Goal: Transaction & Acquisition: Purchase product/service

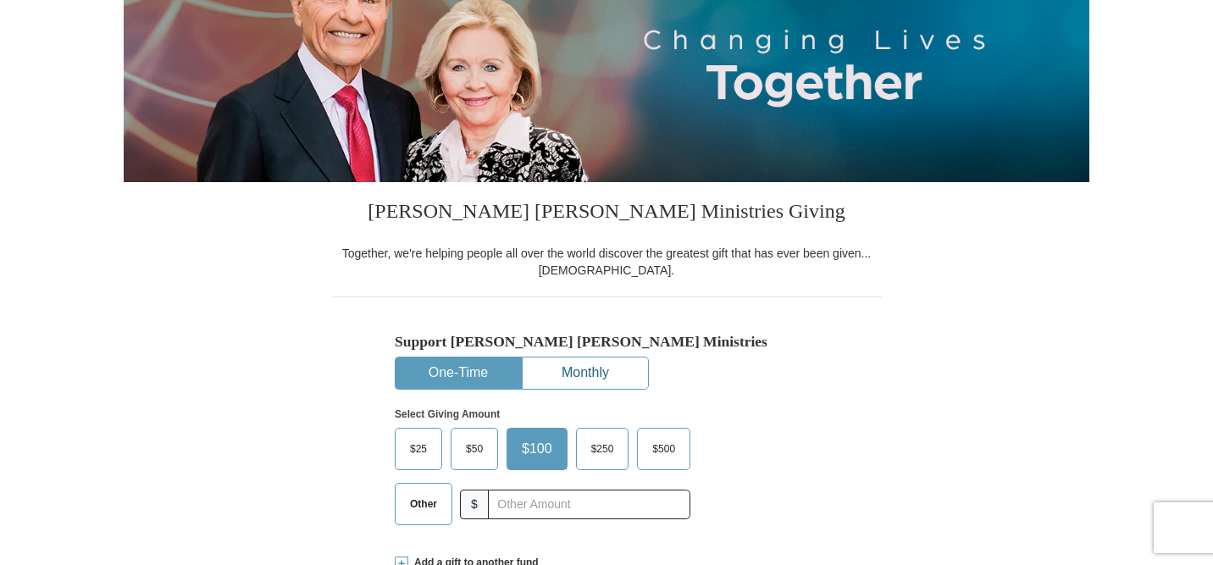
scroll to position [264, 0]
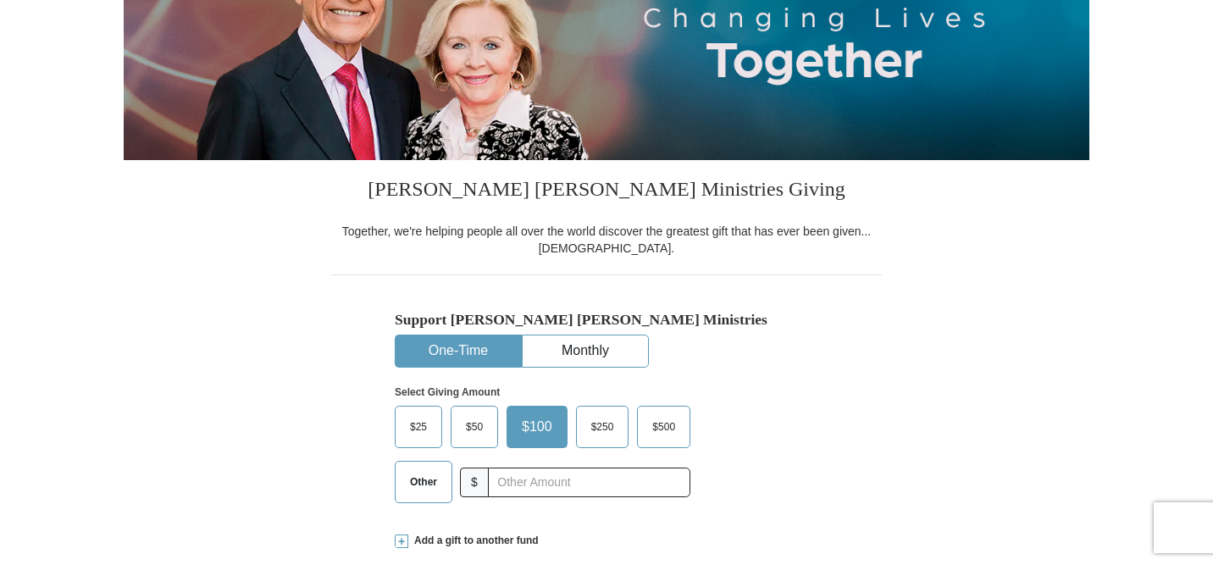
click at [427, 486] on span "Other" at bounding box center [424, 481] width 44 height 25
click at [0, 0] on input "Other" at bounding box center [0, 0] width 0 height 0
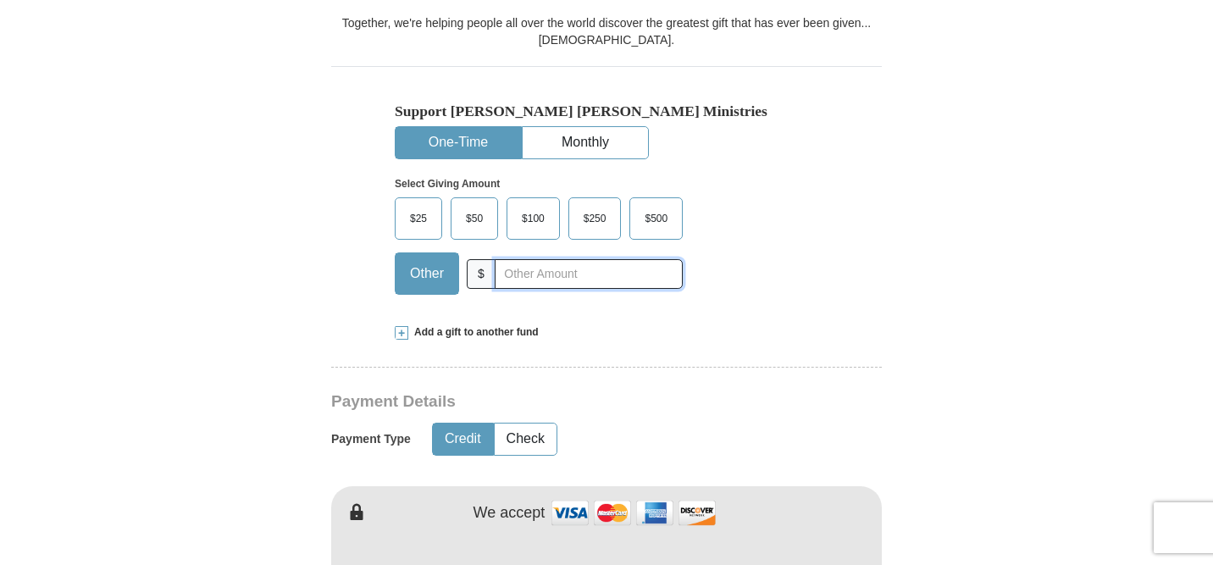
scroll to position [475, 0]
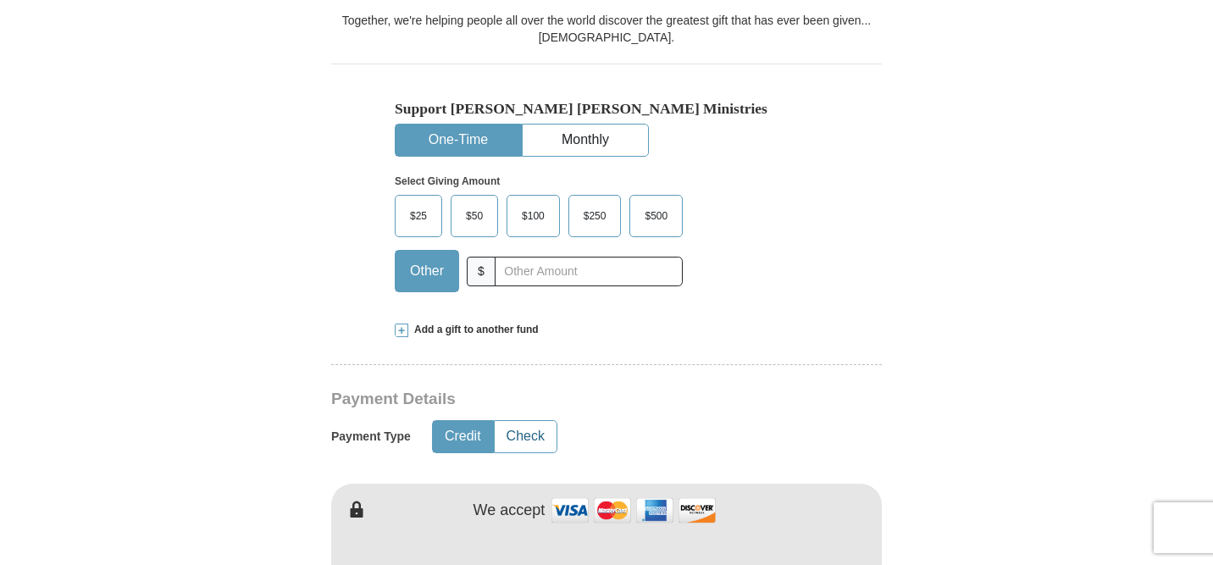
click at [536, 435] on button "Check" at bounding box center [526, 436] width 62 height 31
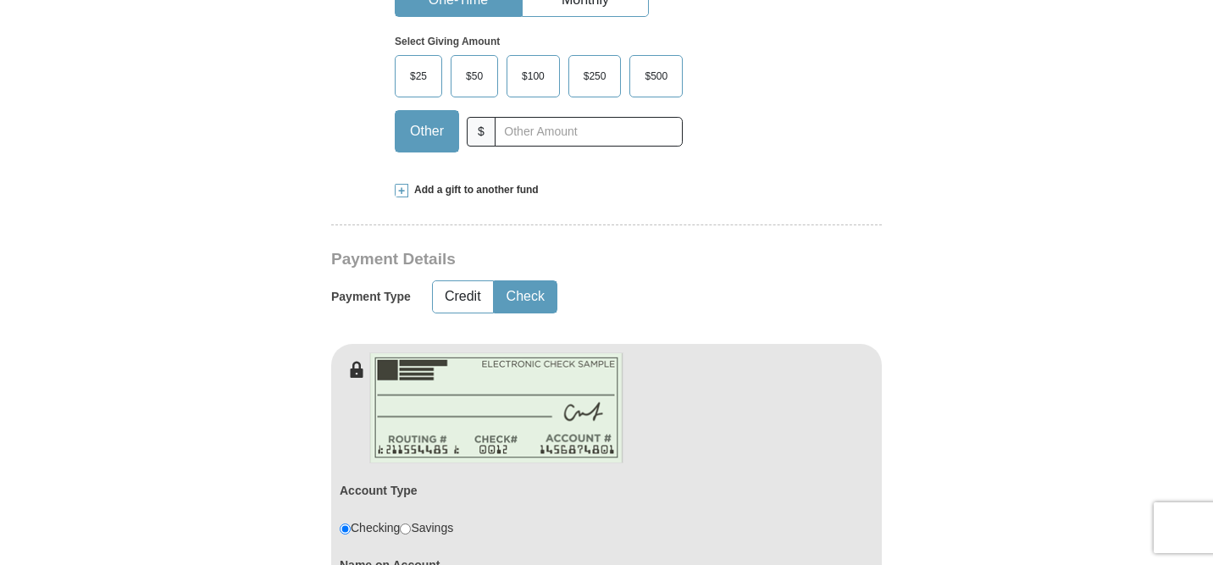
scroll to position [626, 0]
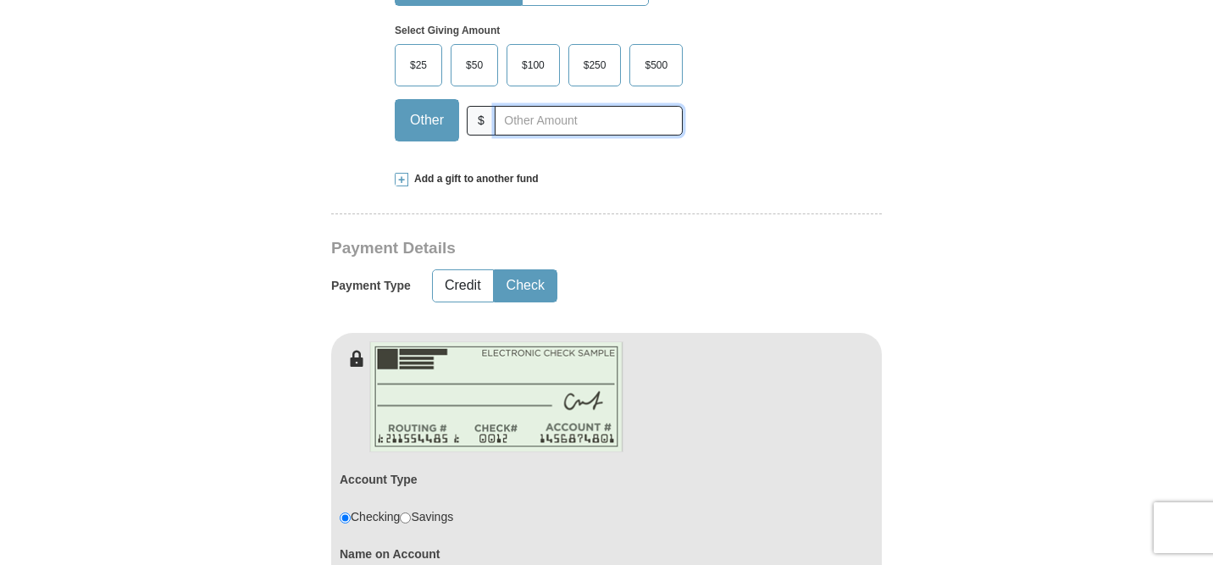
click at [560, 119] on input "text" at bounding box center [589, 121] width 188 height 30
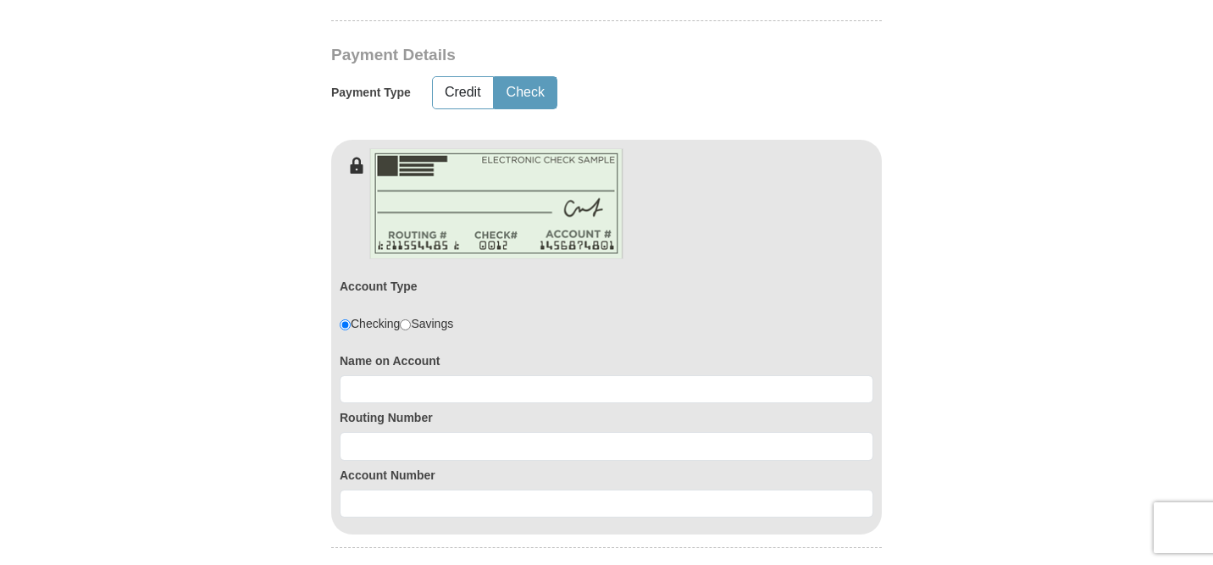
scroll to position [835, 0]
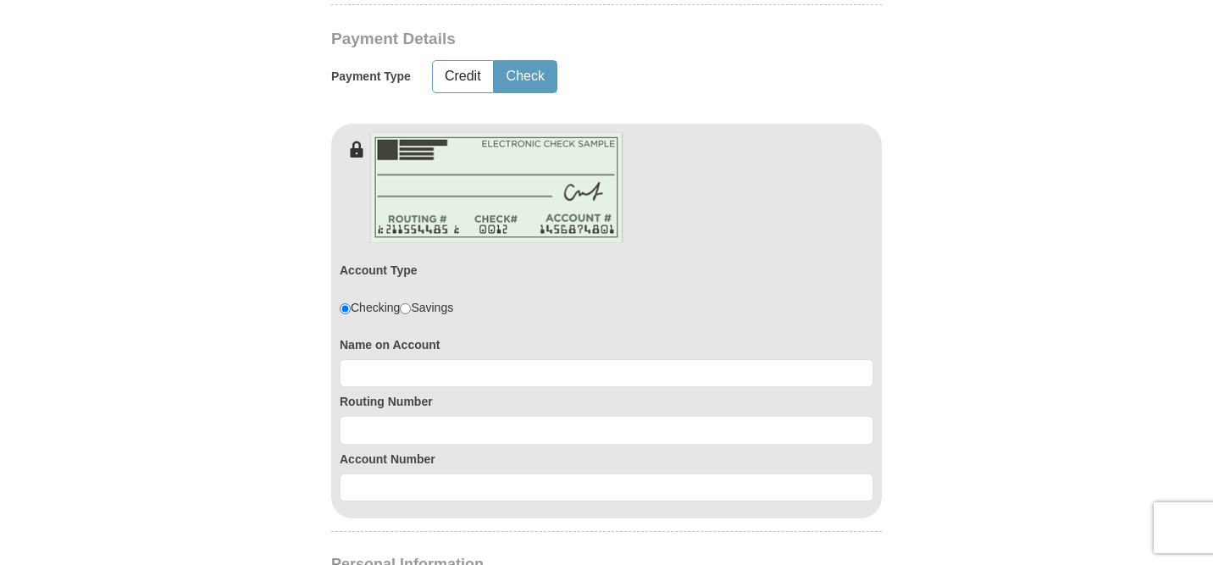
type input "170.00"
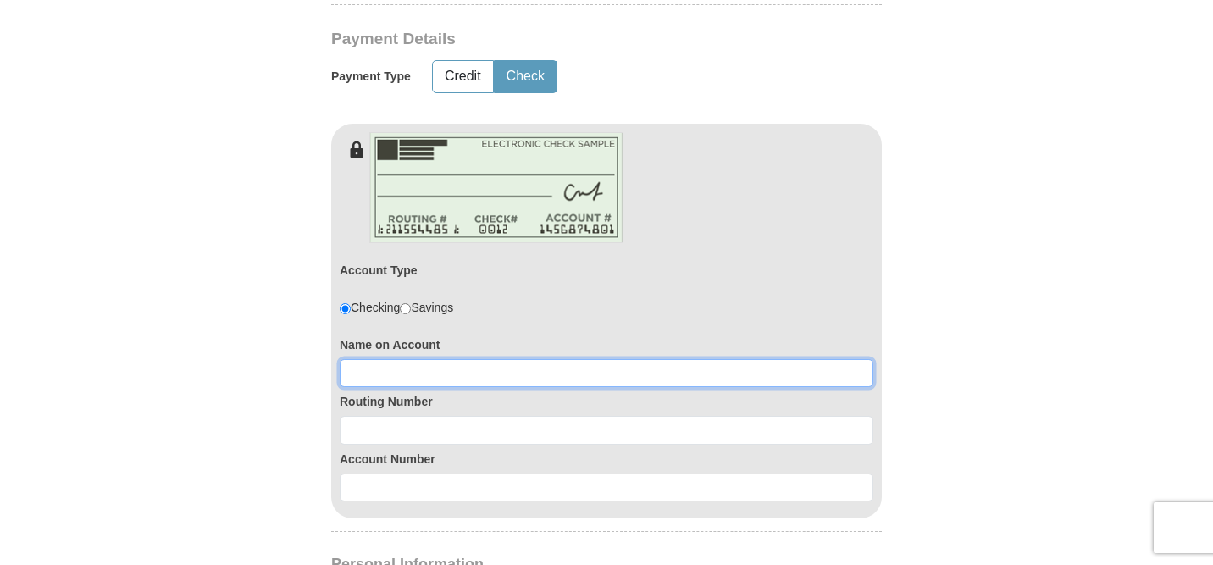
click at [447, 378] on input at bounding box center [607, 373] width 534 height 29
type input "Riverdale Baptist Church"
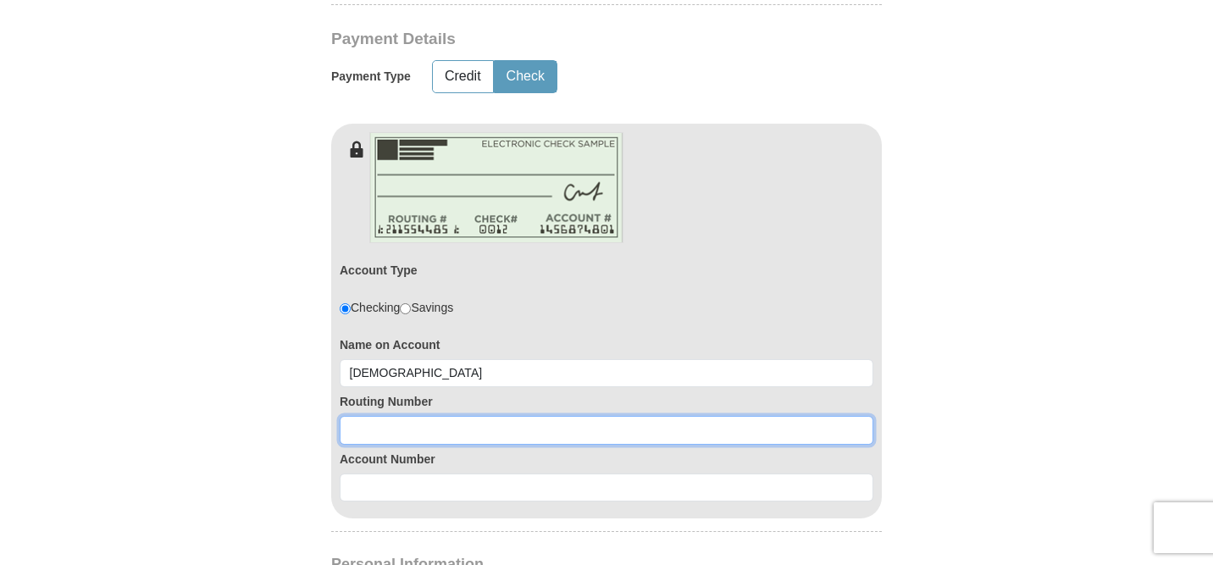
click at [420, 428] on input at bounding box center [607, 430] width 534 height 29
type input "071001737"
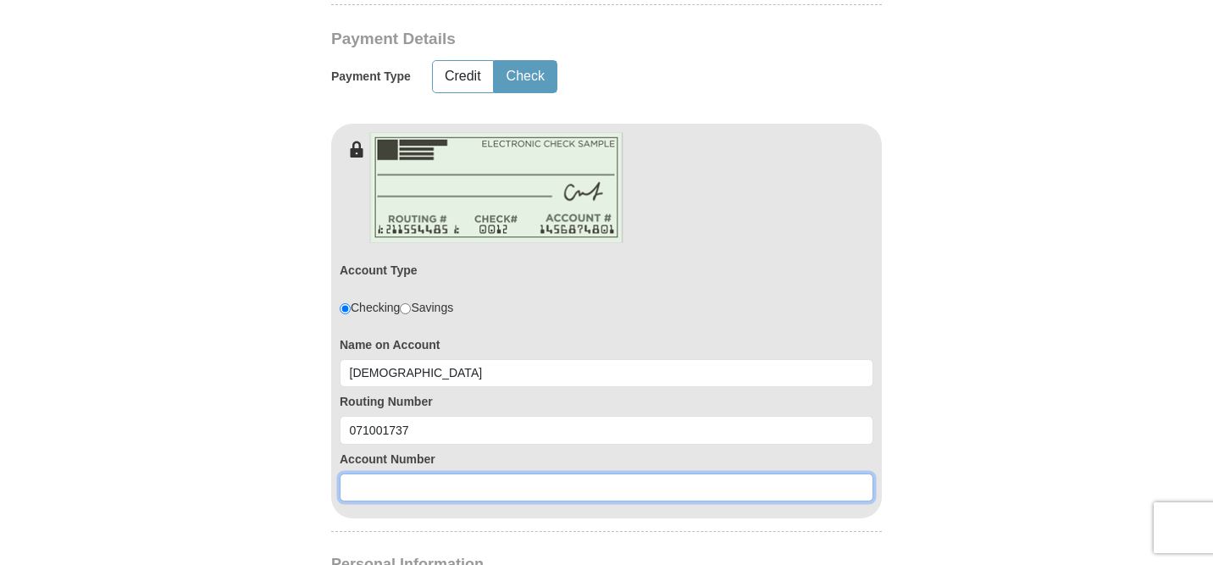
click at [402, 486] on input at bounding box center [607, 488] width 534 height 29
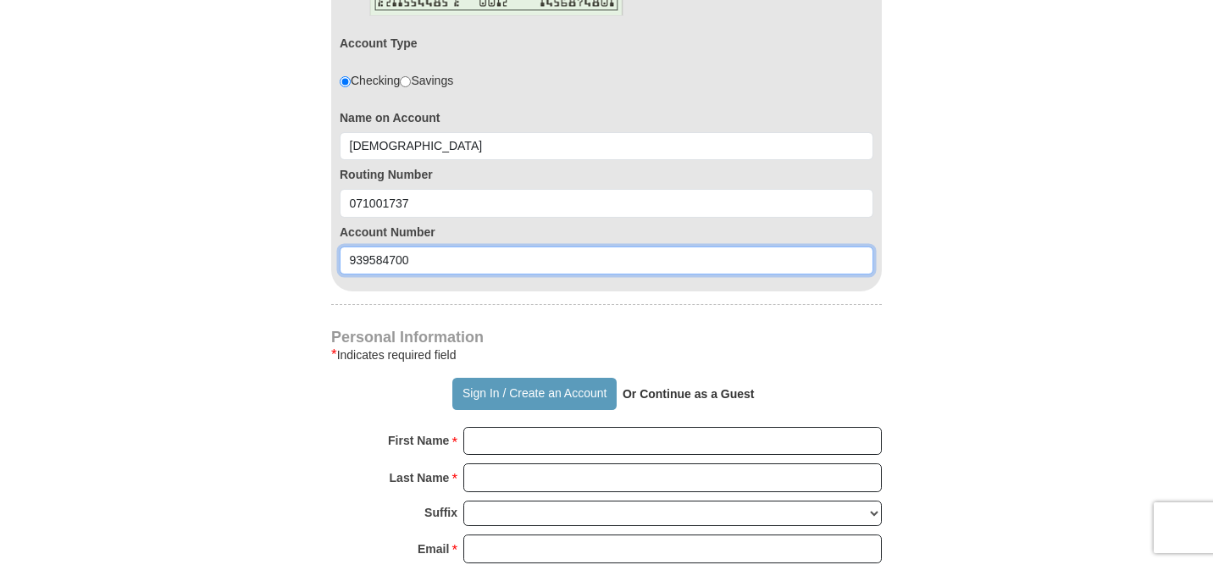
scroll to position [1099, 0]
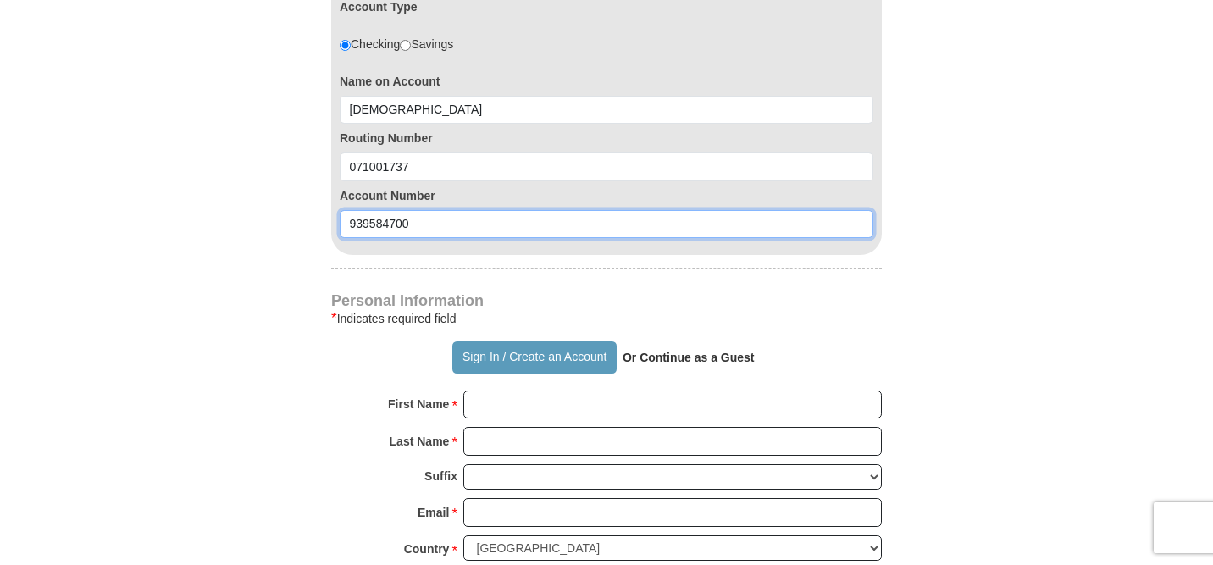
type input "939584700"
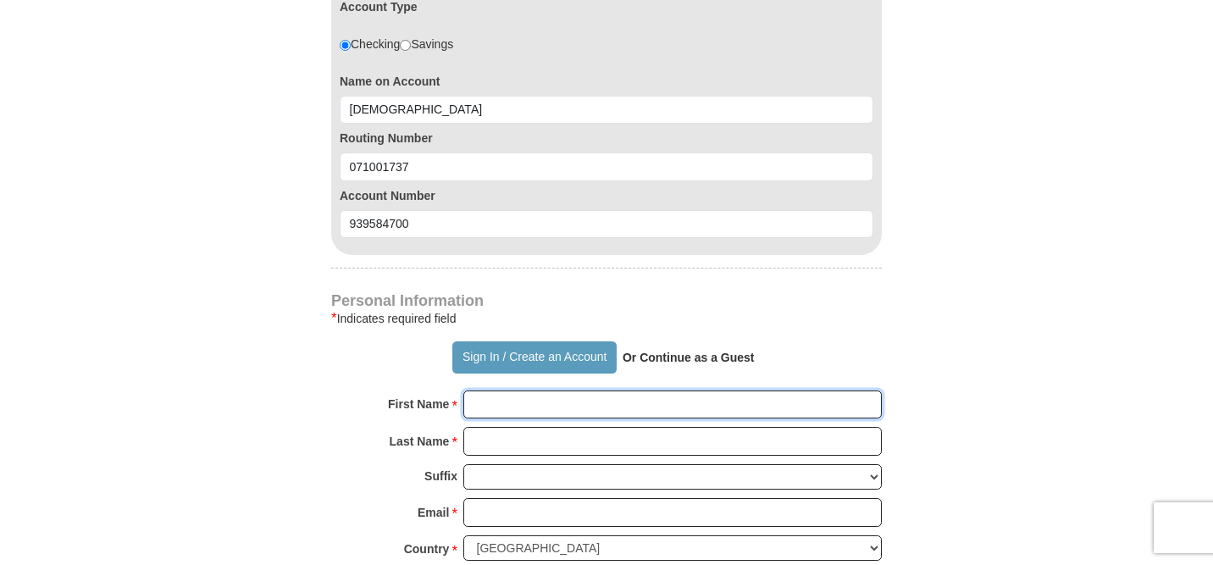
click at [497, 405] on input "First Name *" at bounding box center [672, 405] width 419 height 29
type input "Theresa"
click at [497, 441] on input "Last Name *" at bounding box center [672, 441] width 419 height 29
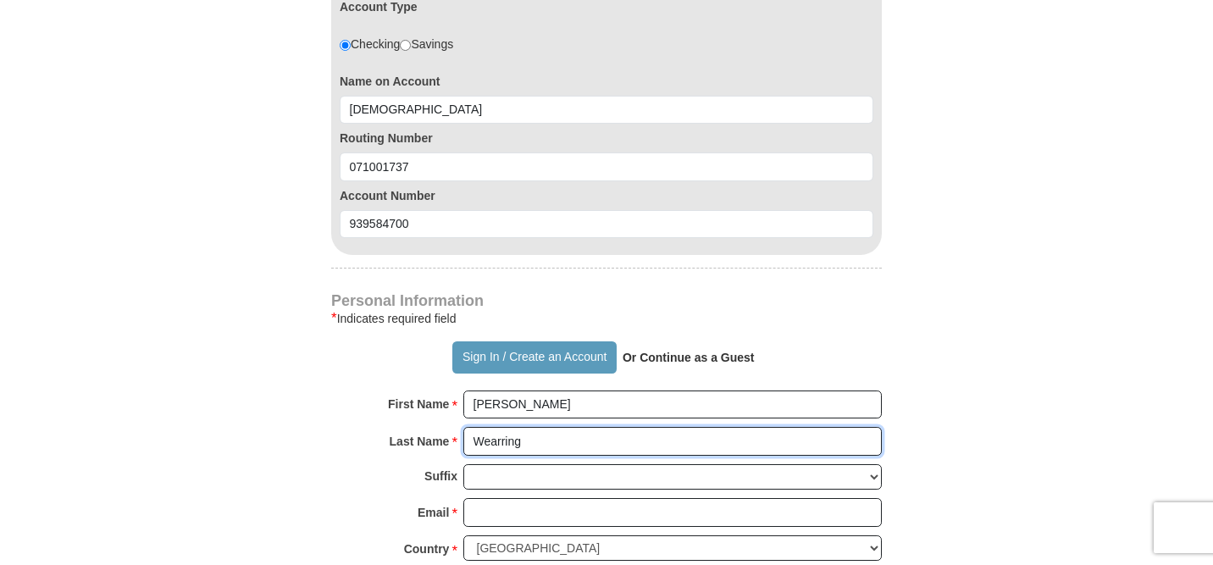
type input "Wearring"
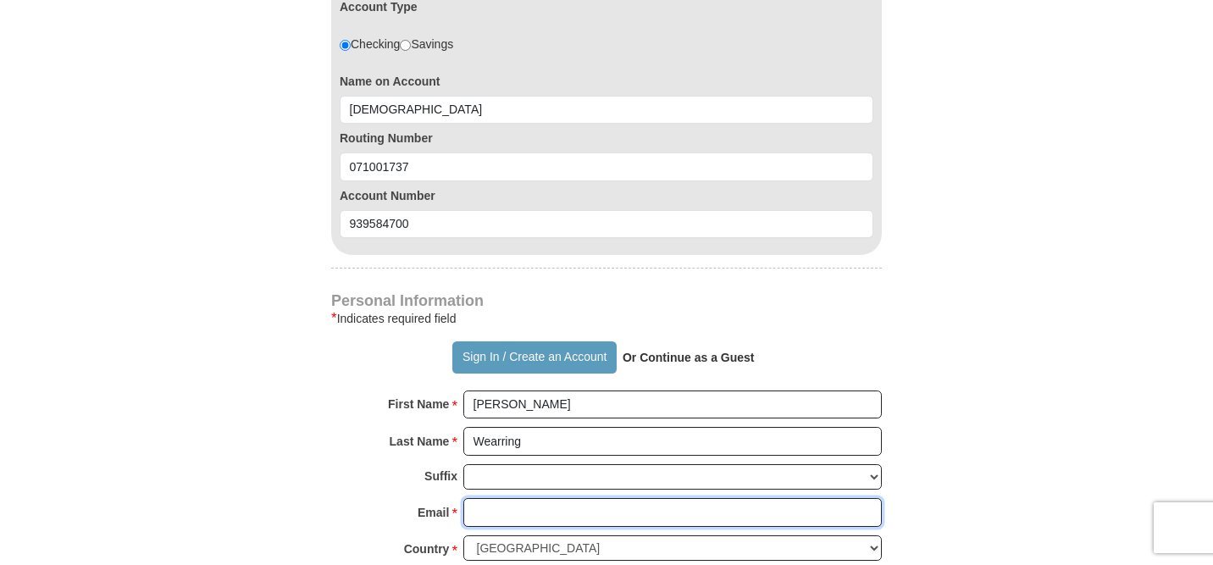
click at [488, 517] on input "Email *" at bounding box center [672, 512] width 419 height 29
type input "theresawearring@hotmail.com"
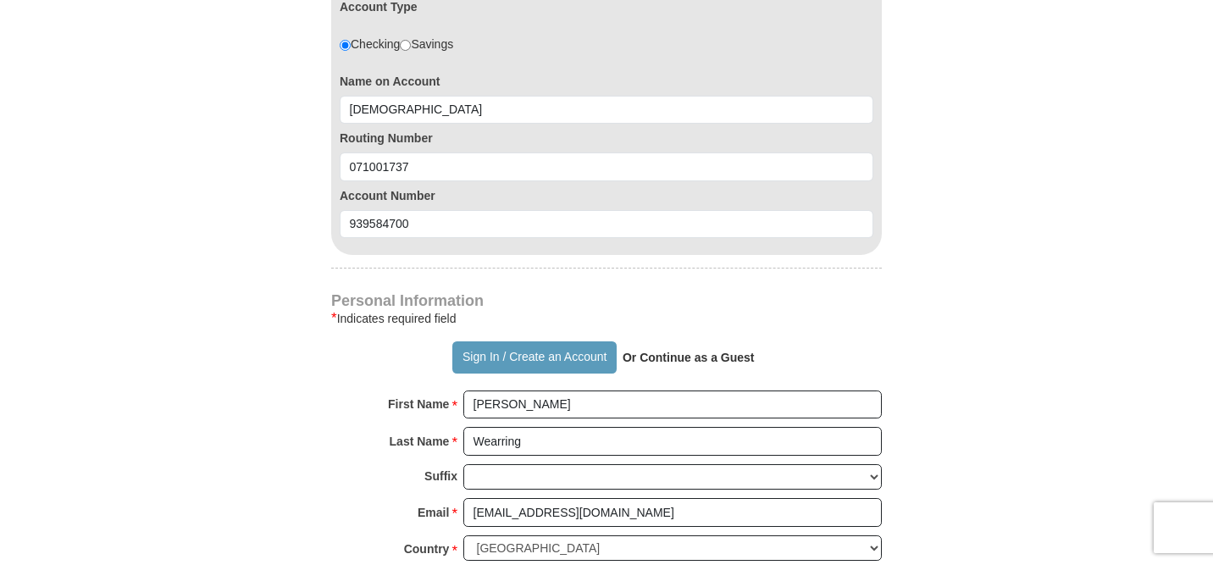
type input "14130 S. Wentworth Avv."
type input "Riverdale"
select select "IL"
type input "60827"
type input "7089257825"
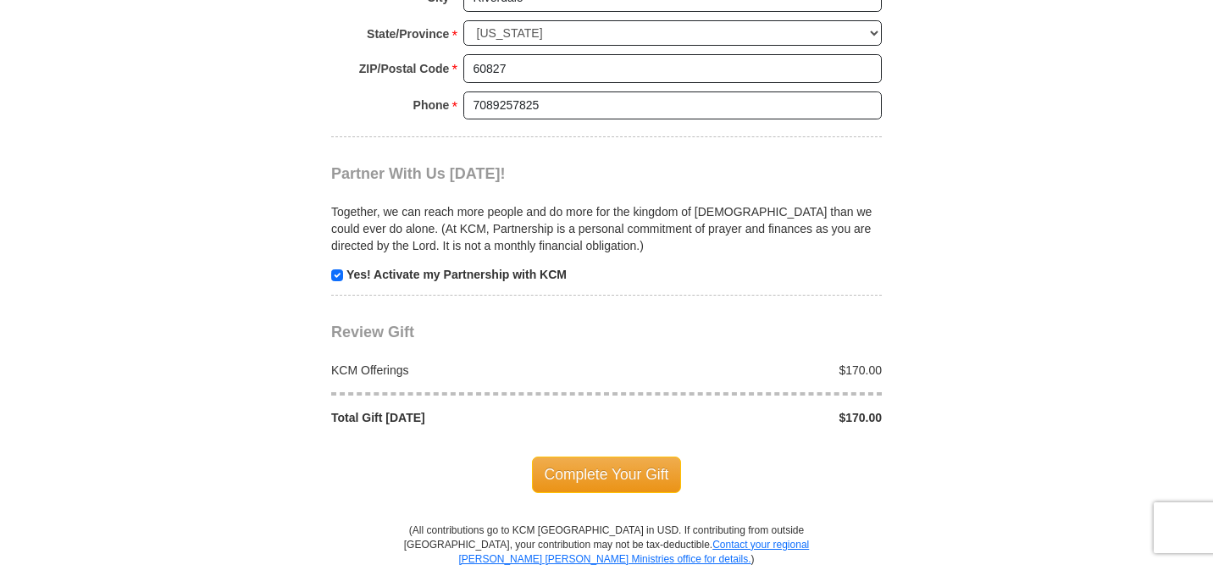
scroll to position [1763, 0]
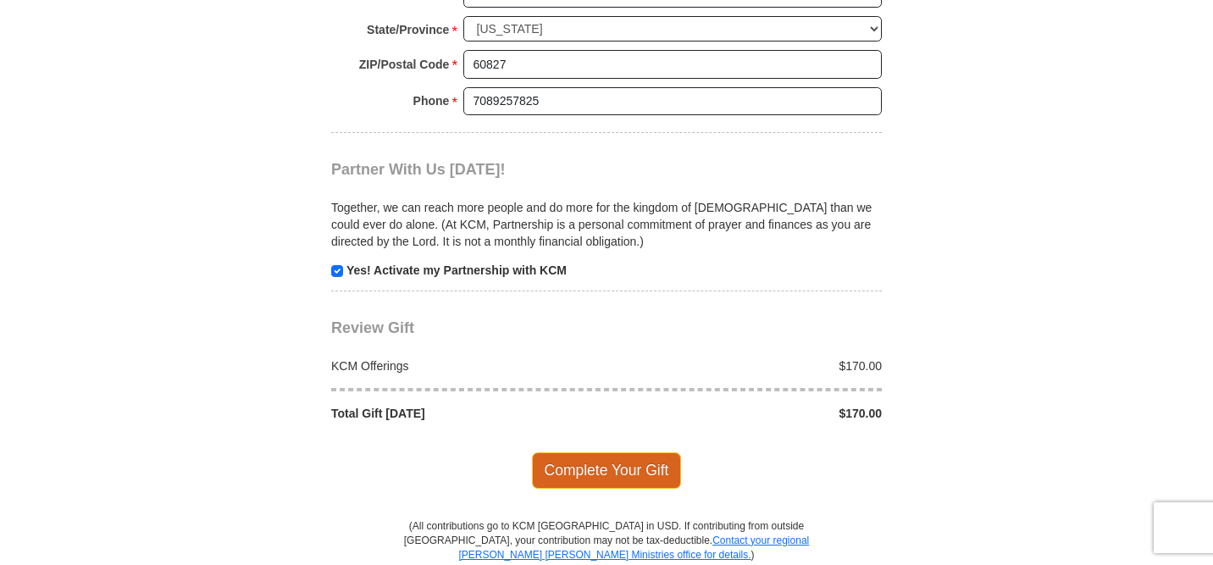
click at [601, 468] on span "Complete Your Gift" at bounding box center [607, 470] width 150 height 36
